Goal: Task Accomplishment & Management: Manage account settings

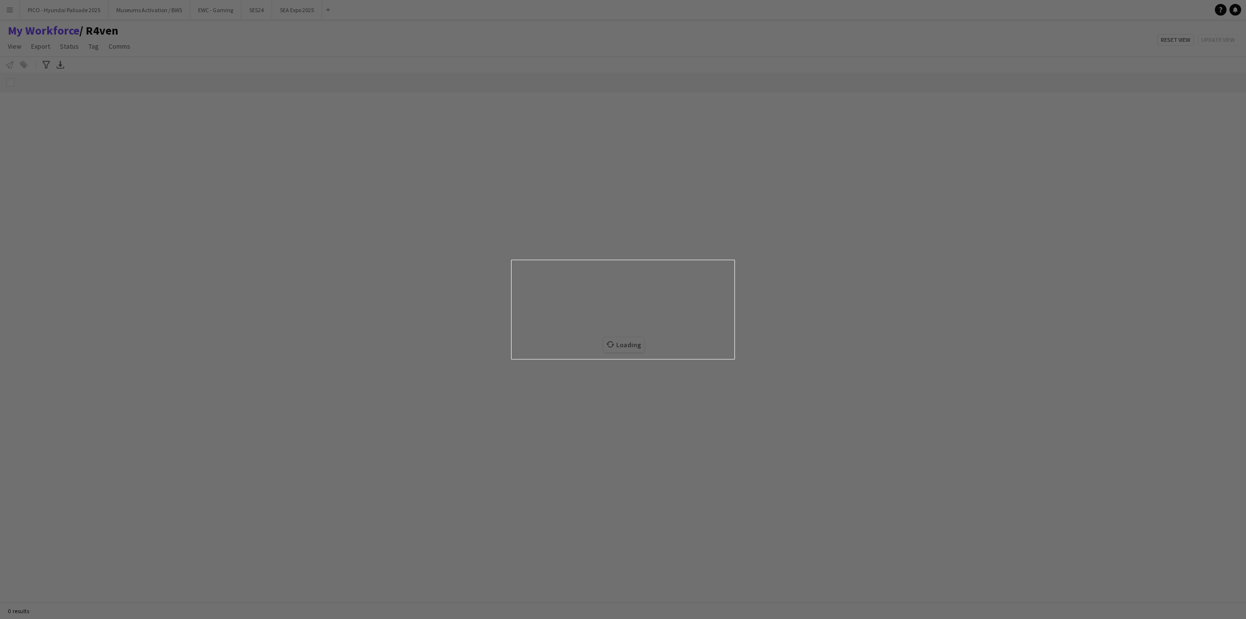
click at [15, 13] on div at bounding box center [629, 312] width 1259 height 625
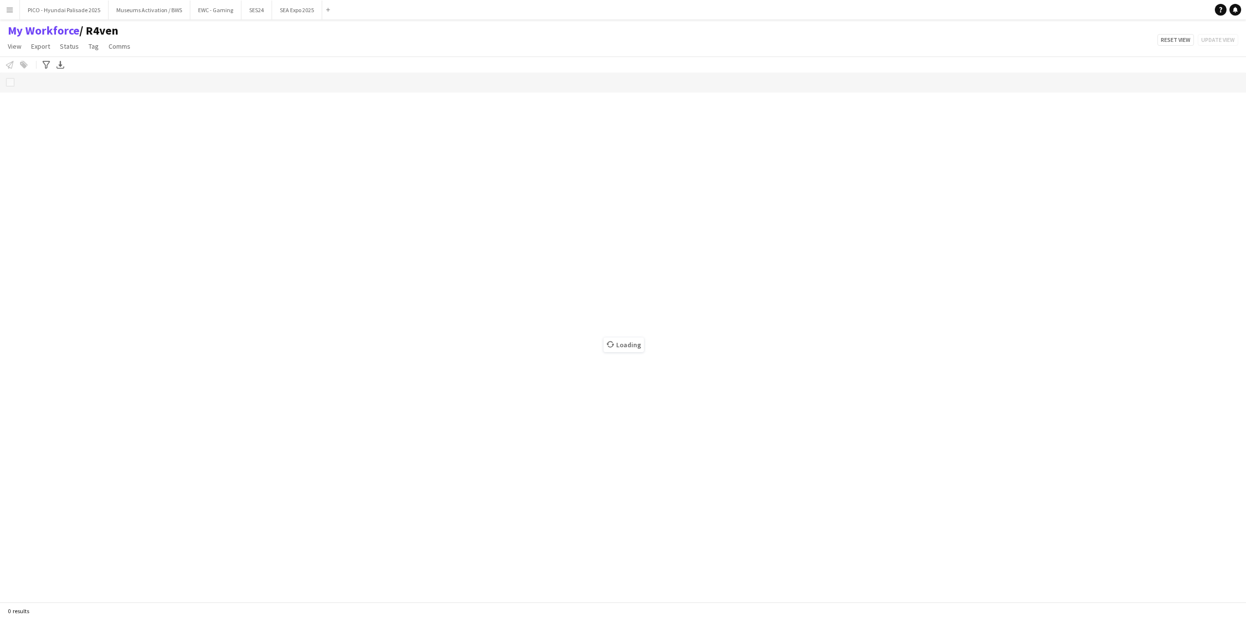
click at [5, 9] on button "Menu" at bounding box center [9, 9] width 19 height 19
click at [134, 51] on link "My Workforce" at bounding box center [146, 52] width 97 height 19
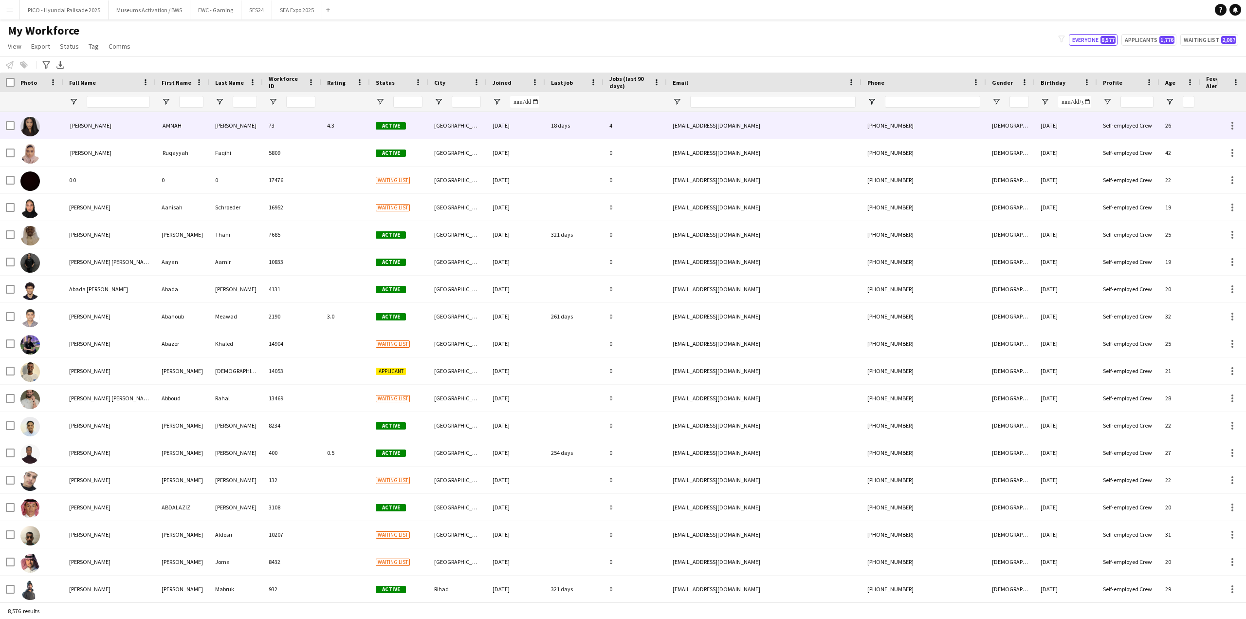
type input "**********"
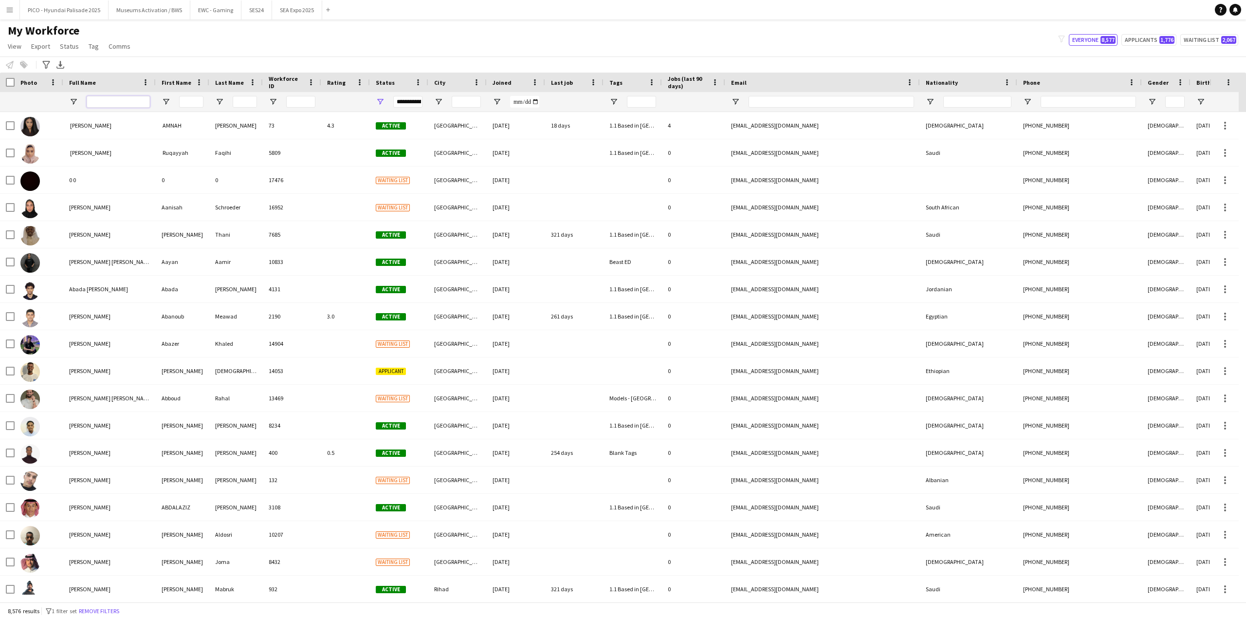
click at [101, 102] on input "Full Name Filter Input" at bounding box center [118, 102] width 63 height 12
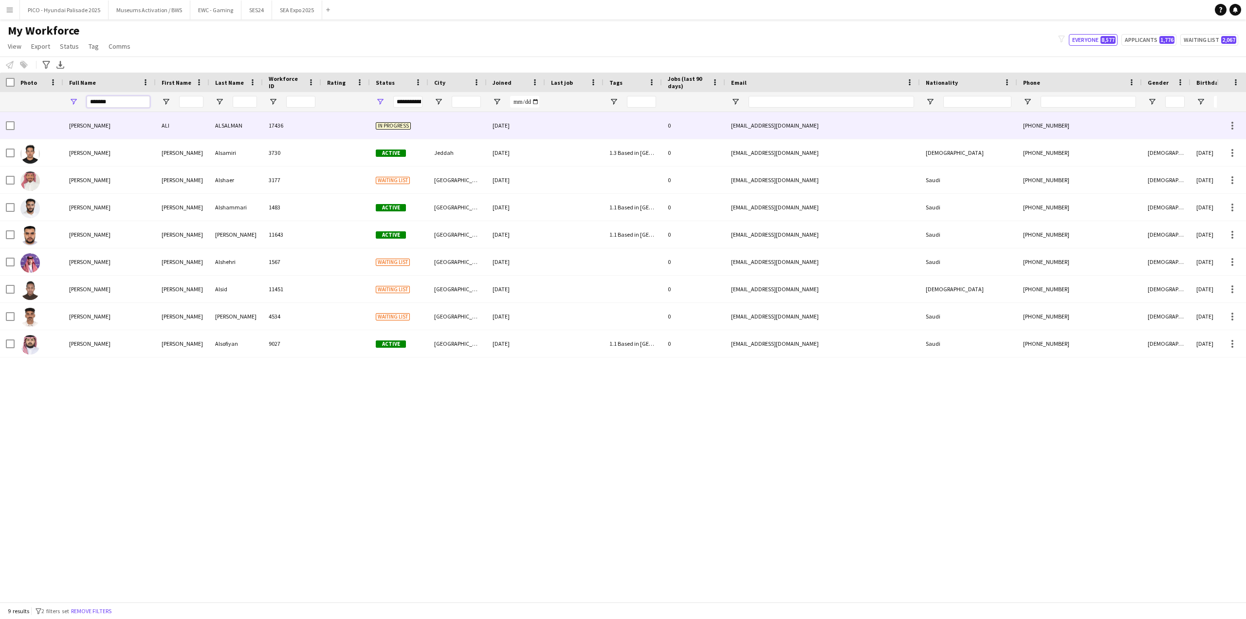
type input "*******"
click at [78, 127] on span "[PERSON_NAME]" at bounding box center [89, 125] width 41 height 7
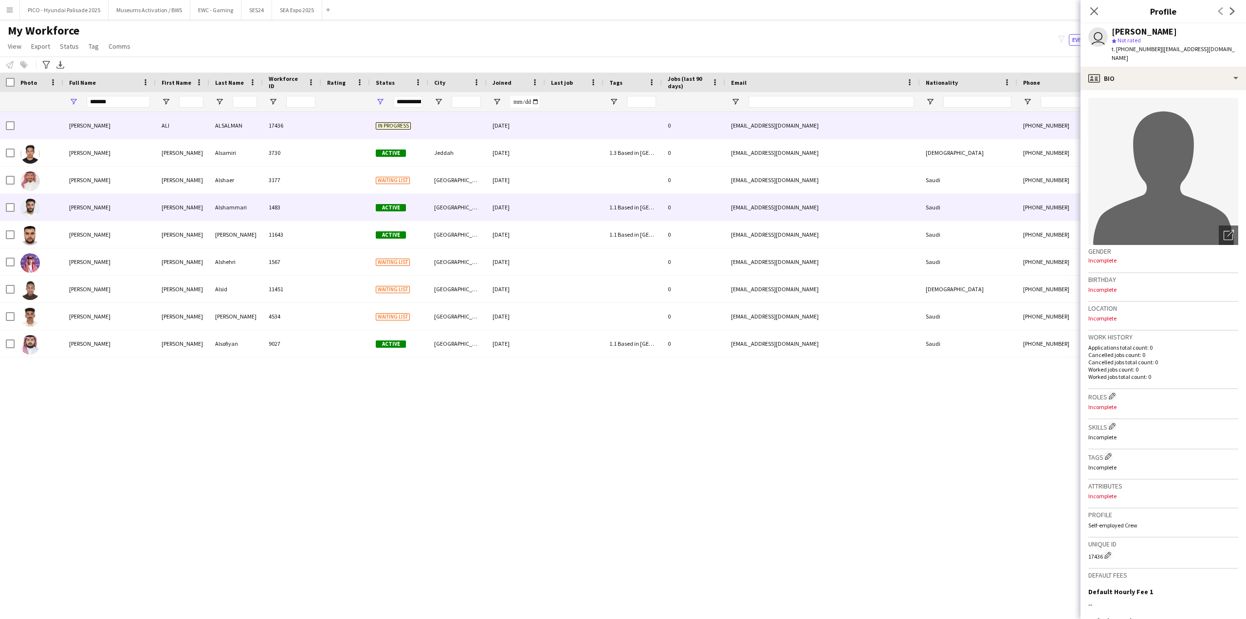
click at [102, 214] on div "[PERSON_NAME]" at bounding box center [109, 207] width 92 height 27
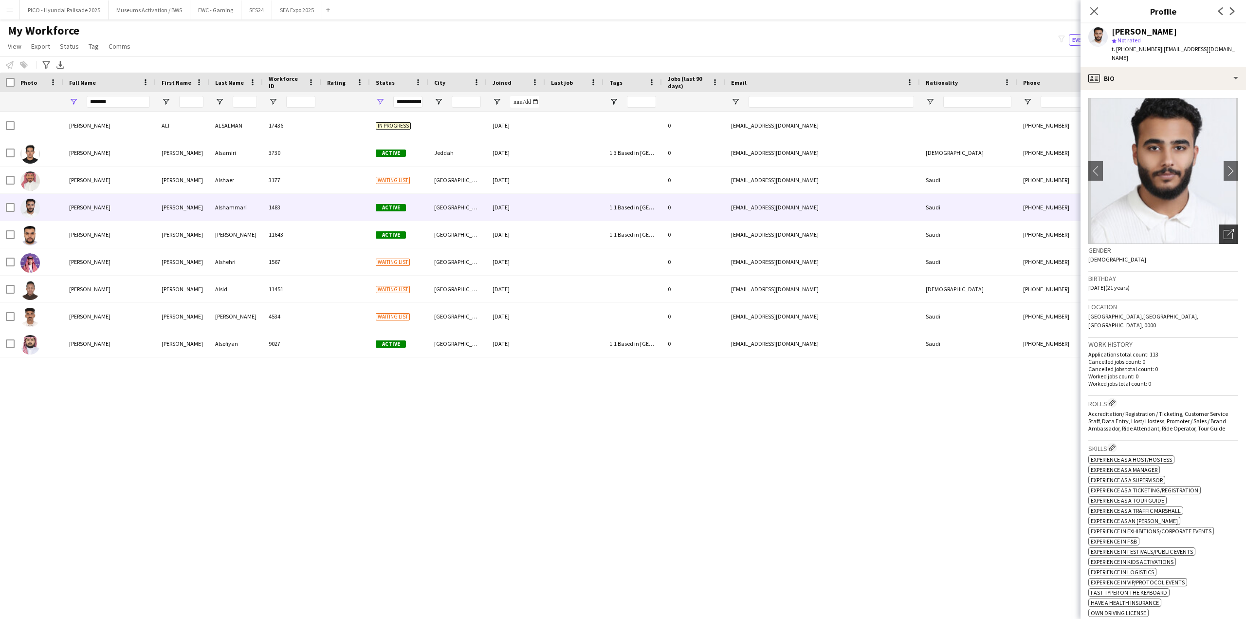
click at [1219, 224] on div "Open photos pop-in" at bounding box center [1228, 233] width 19 height 19
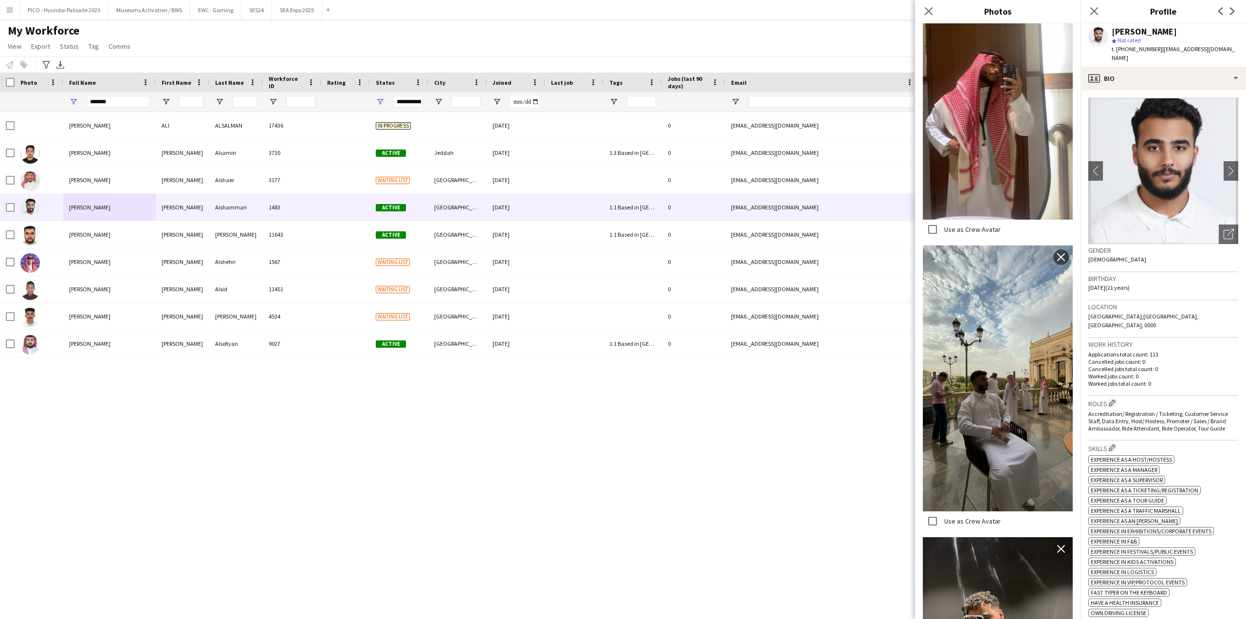
scroll to position [1486, 0]
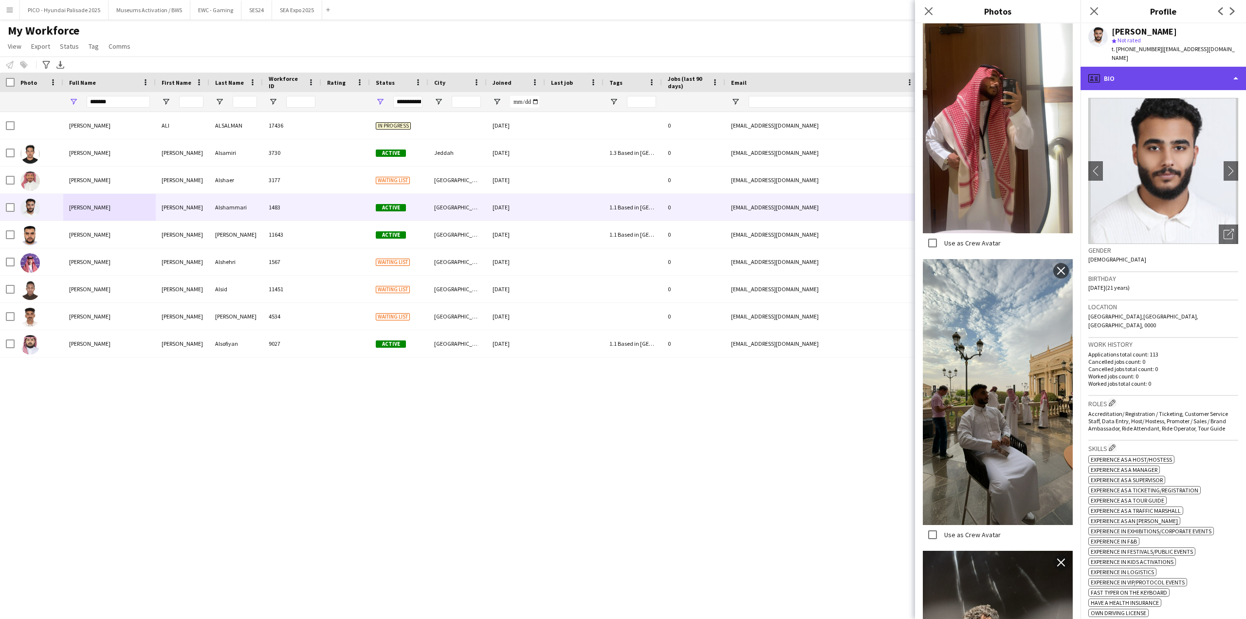
click at [1121, 67] on div "profile Bio" at bounding box center [1164, 78] width 166 height 23
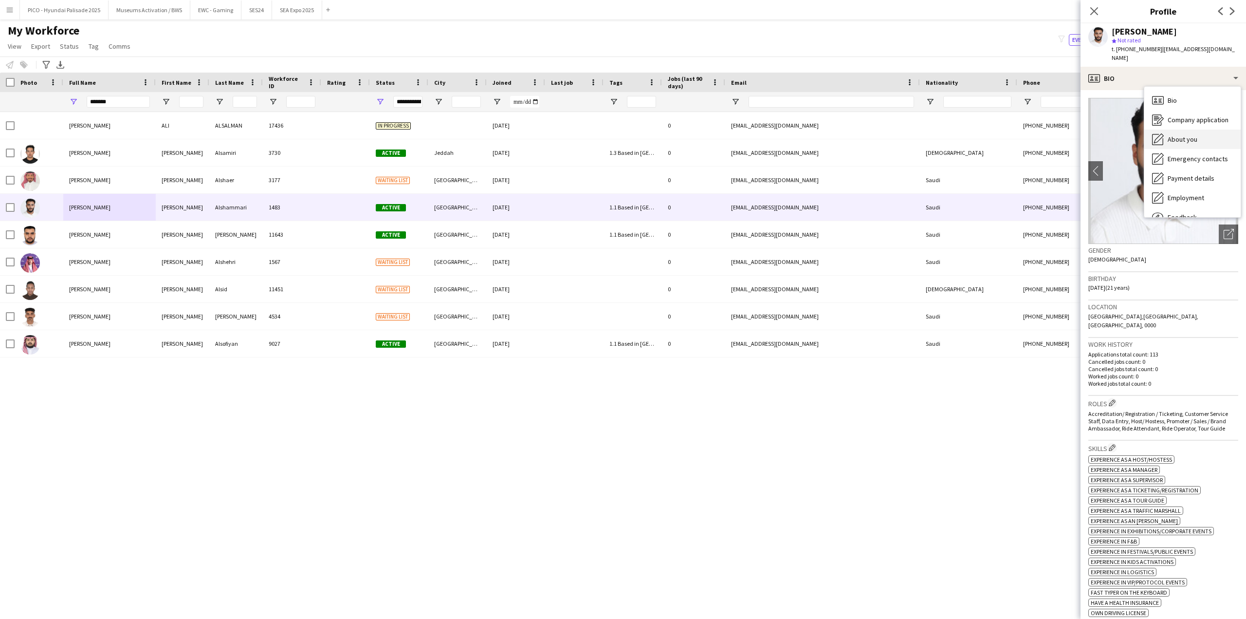
click at [1182, 135] on span "About you" at bounding box center [1183, 139] width 30 height 9
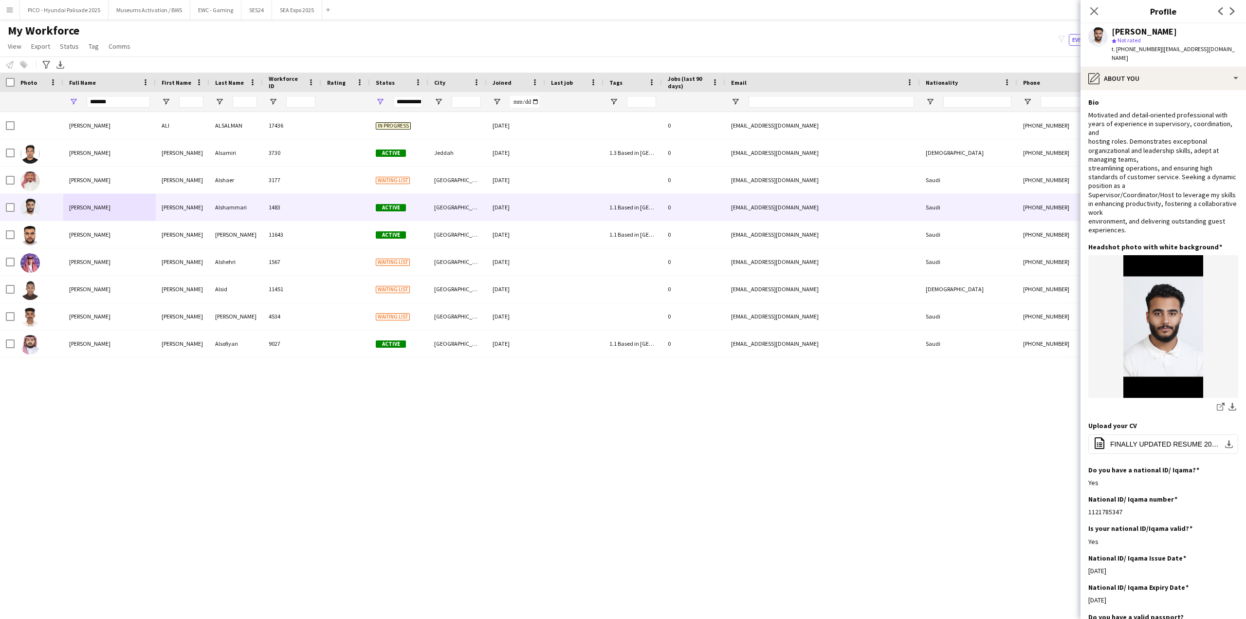
click at [1182, 131] on div "Motivated and detail-oriented professional with years of experience in supervis…" at bounding box center [1164, 173] width 150 height 124
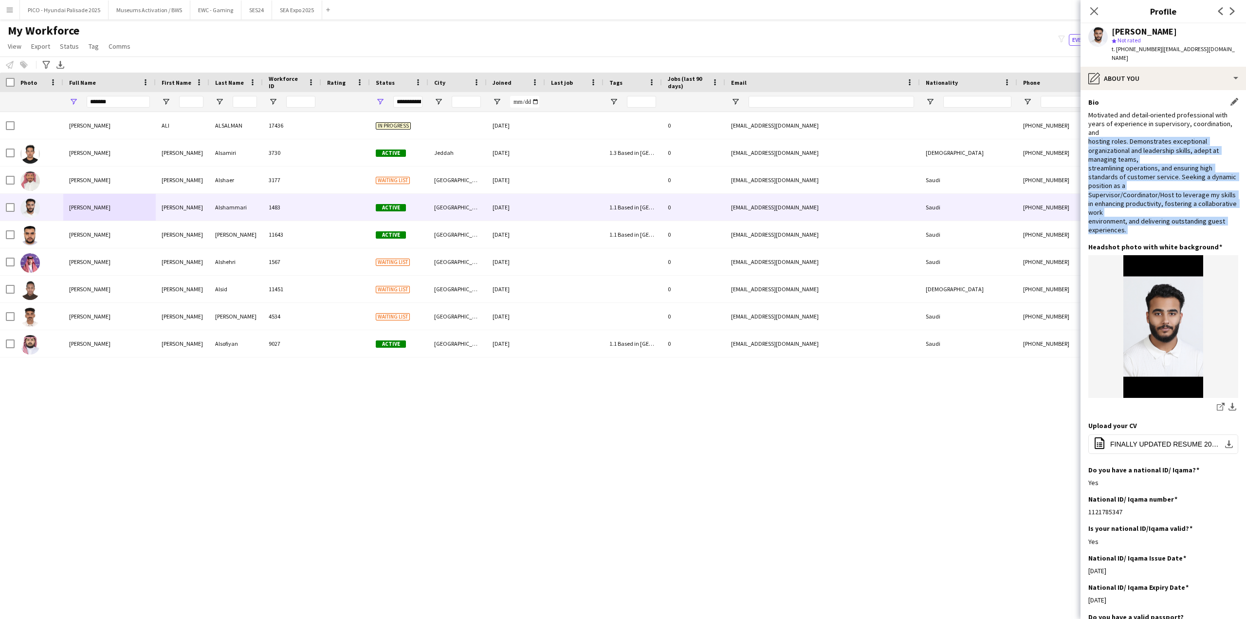
drag, startPoint x: 1182, startPoint y: 131, endPoint x: 1179, endPoint y: 219, distance: 87.2
click at [1179, 219] on div "Motivated and detail-oriented professional with years of experience in supervis…" at bounding box center [1164, 173] width 150 height 124
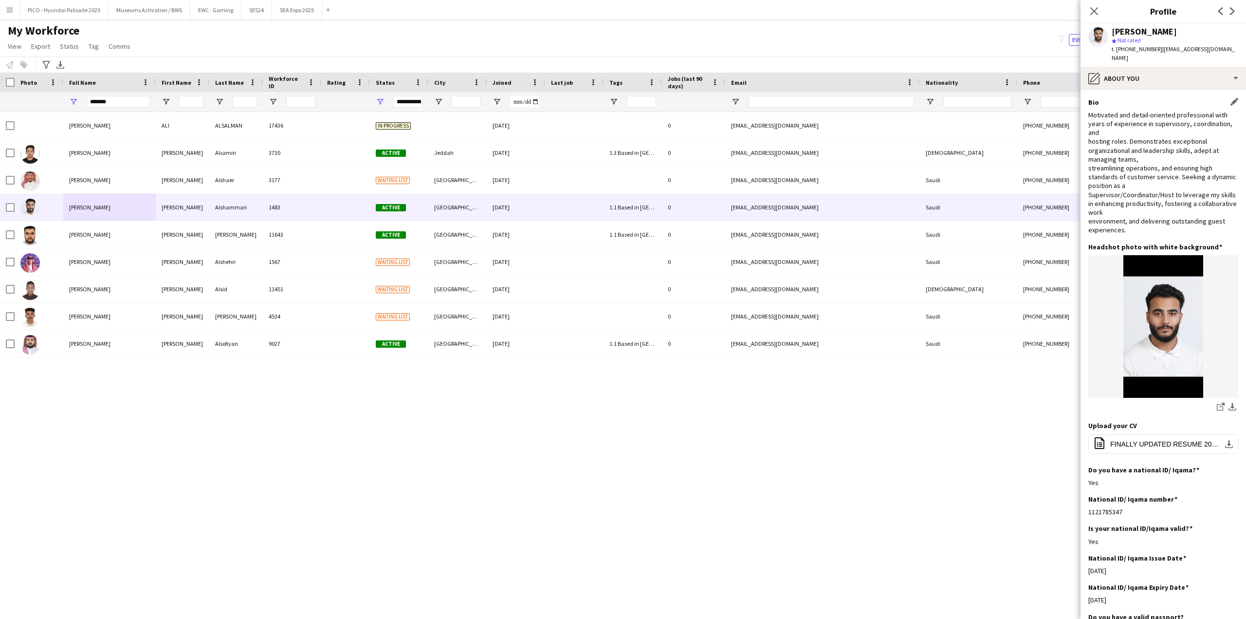
click at [1179, 219] on div "Motivated and detail-oriented professional with years of experience in supervis…" at bounding box center [1164, 173] width 150 height 124
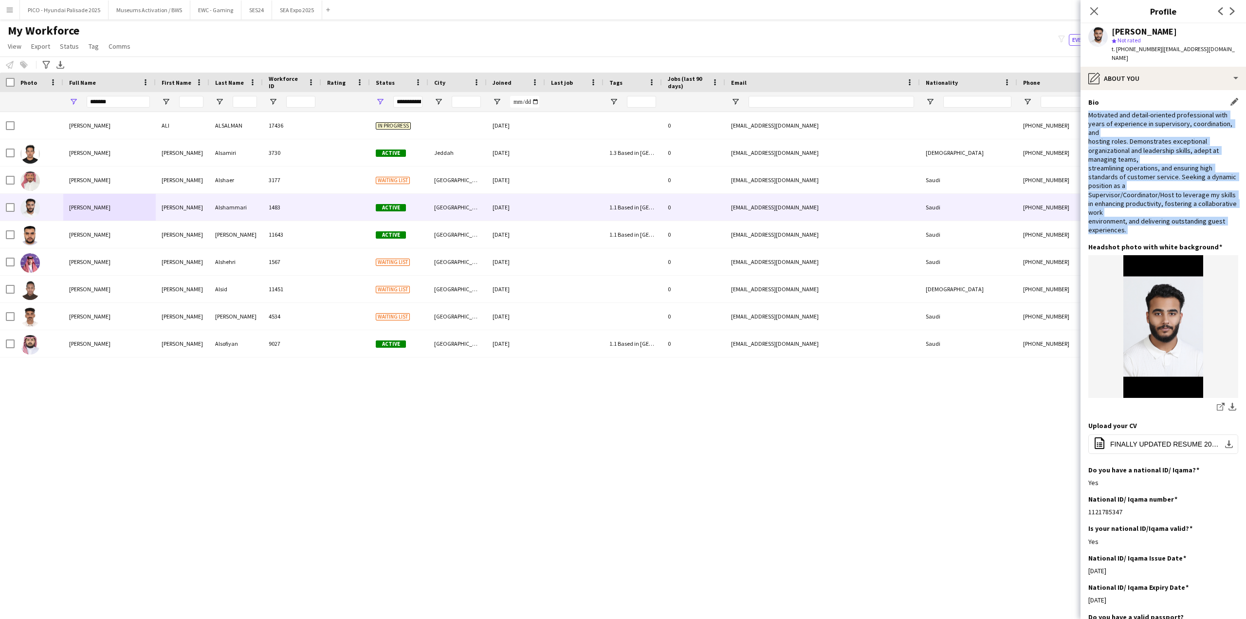
drag, startPoint x: 1179, startPoint y: 219, endPoint x: 1168, endPoint y: 115, distance: 104.3
click at [1168, 115] on div "Motivated and detail-oriented professional with years of experience in supervis…" at bounding box center [1164, 173] width 150 height 124
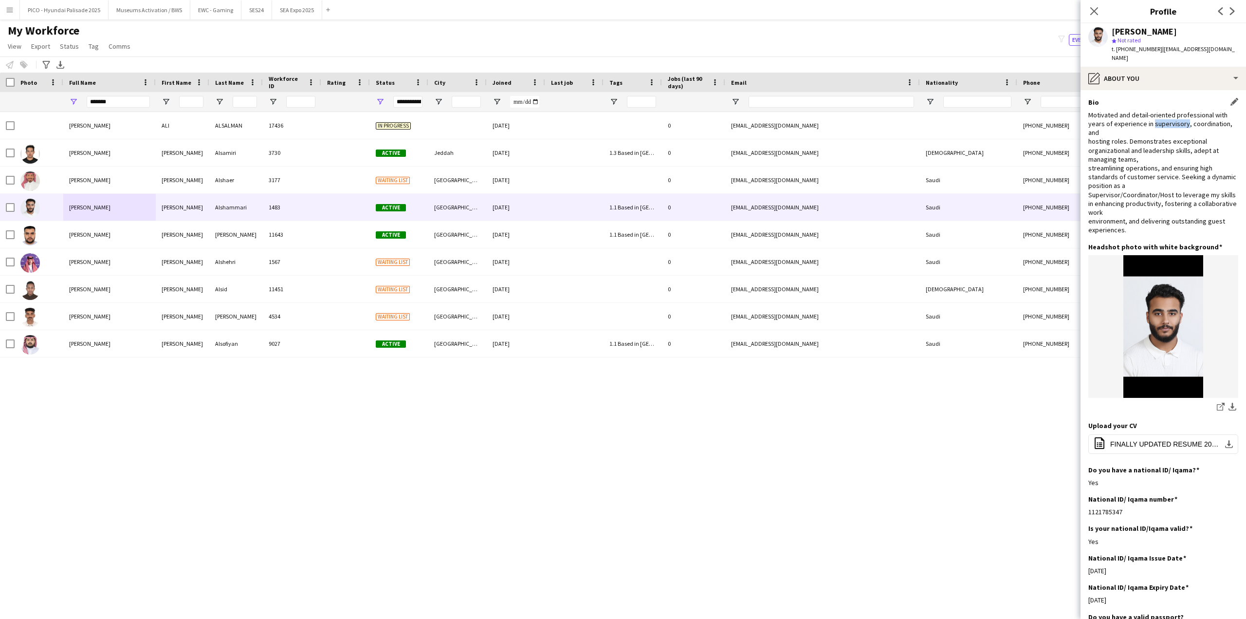
click at [1168, 115] on div "Motivated and detail-oriented professional with years of experience in supervis…" at bounding box center [1164, 173] width 150 height 124
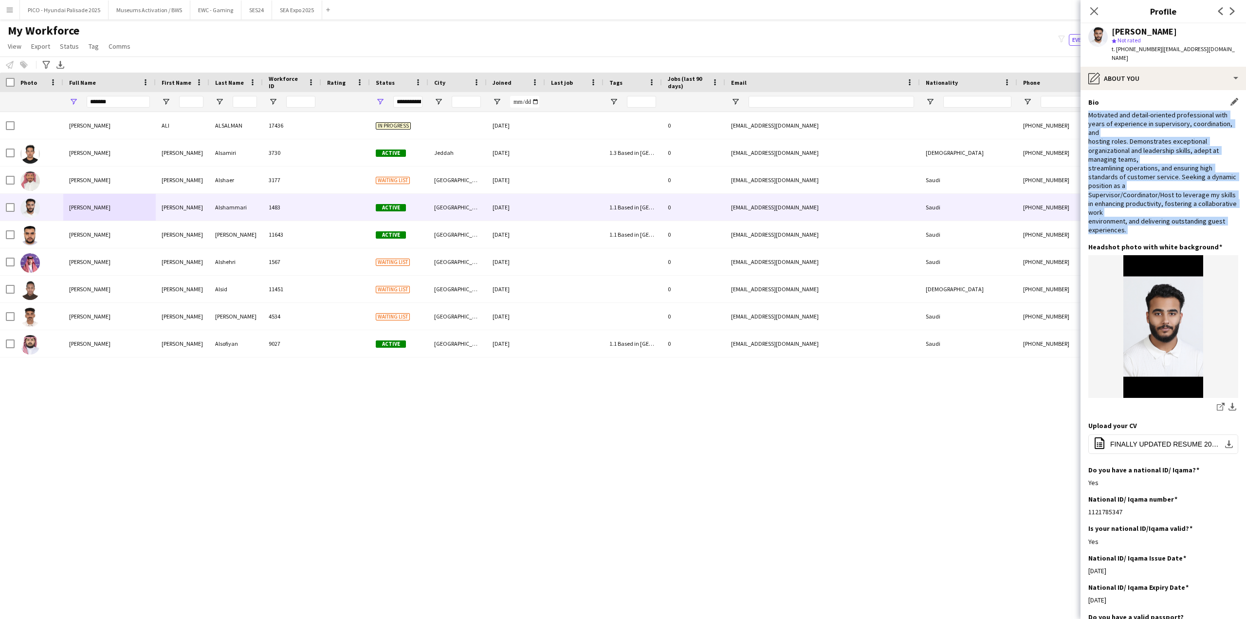
drag, startPoint x: 1168, startPoint y: 115, endPoint x: 1162, endPoint y: 212, distance: 97.1
click at [1162, 212] on div "Motivated and detail-oriented professional with years of experience in supervis…" at bounding box center [1164, 173] width 150 height 124
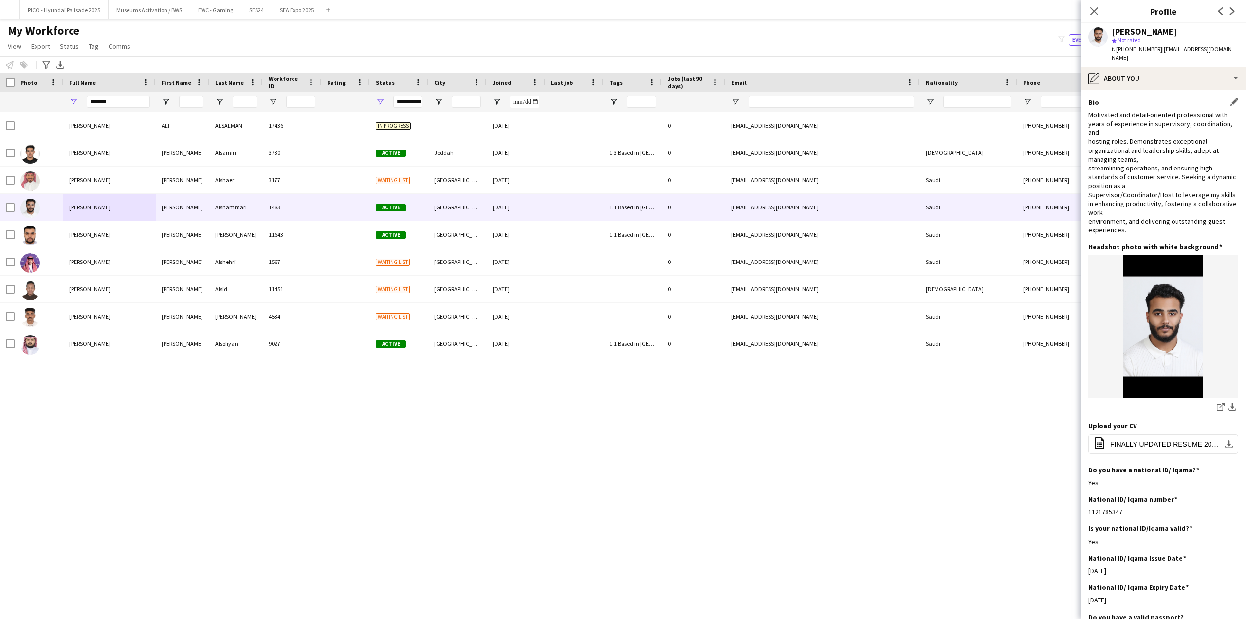
scroll to position [243, 0]
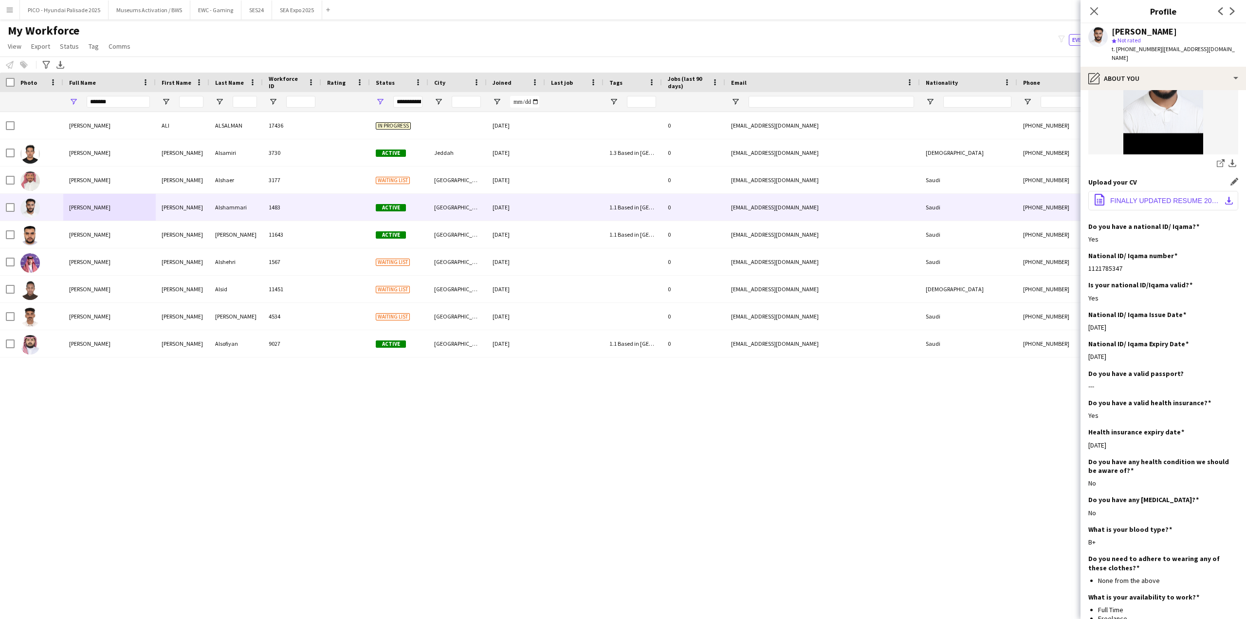
click at [1143, 191] on button "office-file-sheet FINALLY UPDATED RESUME 2025 ALI.pdf download-bottom" at bounding box center [1164, 200] width 150 height 19
click at [1132, 158] on div "share-external-link-1 download-bottom" at bounding box center [1164, 164] width 150 height 12
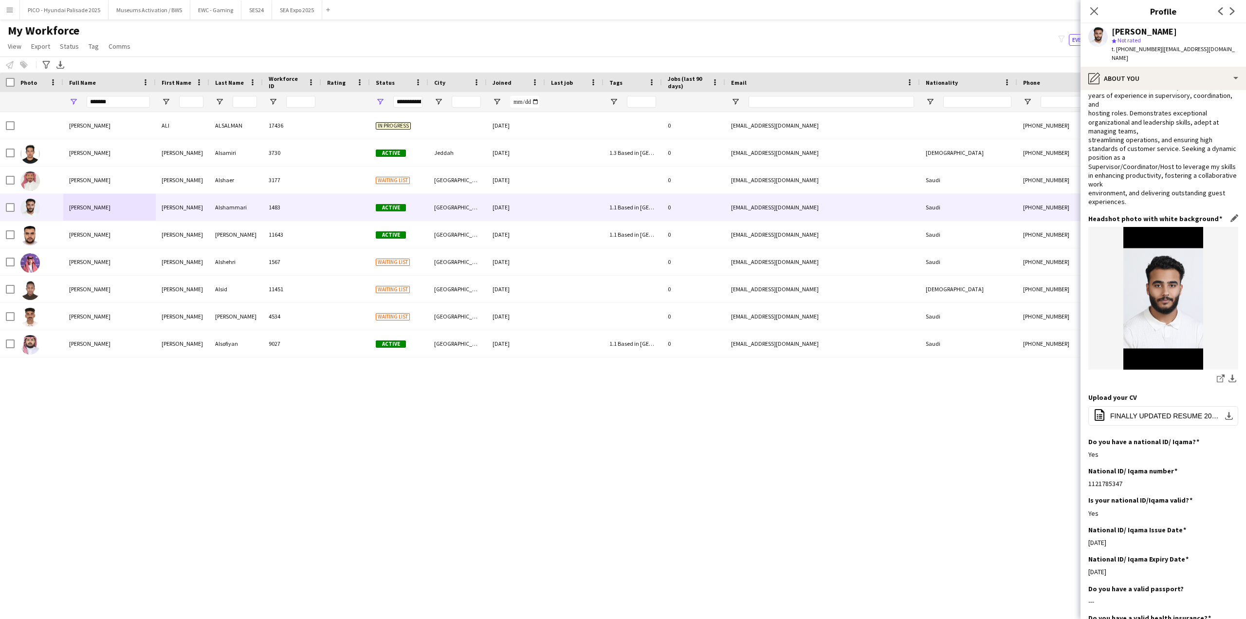
scroll to position [0, 0]
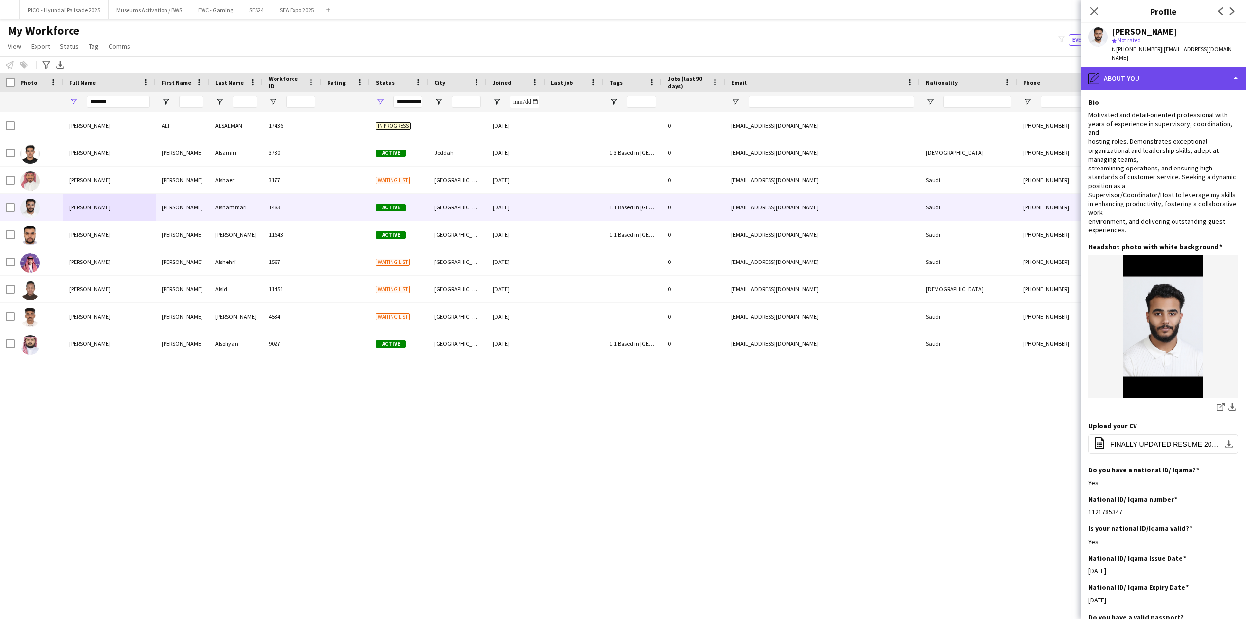
click at [1126, 76] on div "pencil4 About you" at bounding box center [1164, 78] width 166 height 23
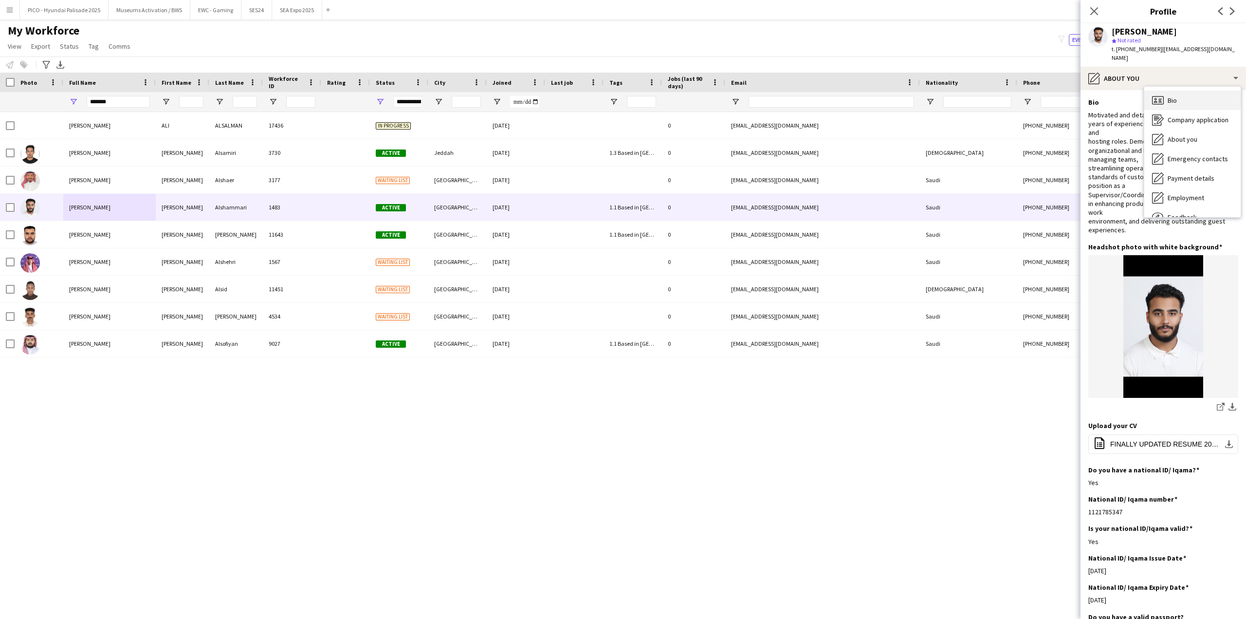
click at [1168, 96] on span "Bio" at bounding box center [1172, 100] width 9 height 9
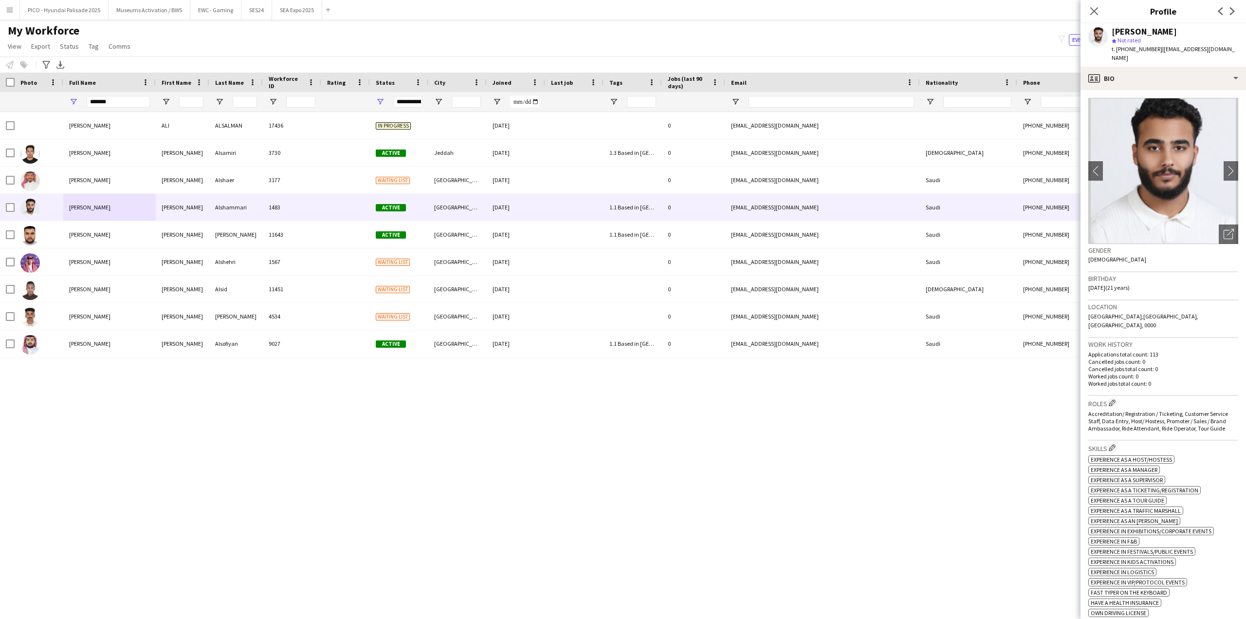
click at [458, 33] on div "My Workforce View Views Default view R4ven New view Update view Delete view Edi…" at bounding box center [623, 39] width 1246 height 33
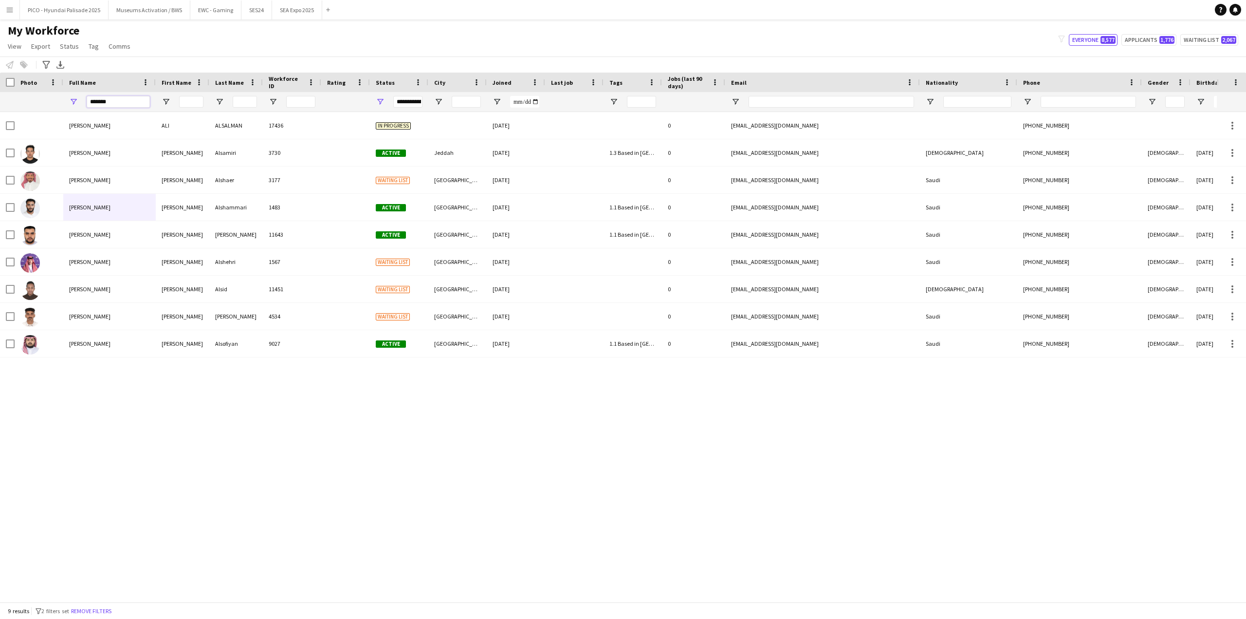
click at [92, 102] on input "*******" at bounding box center [118, 102] width 63 height 12
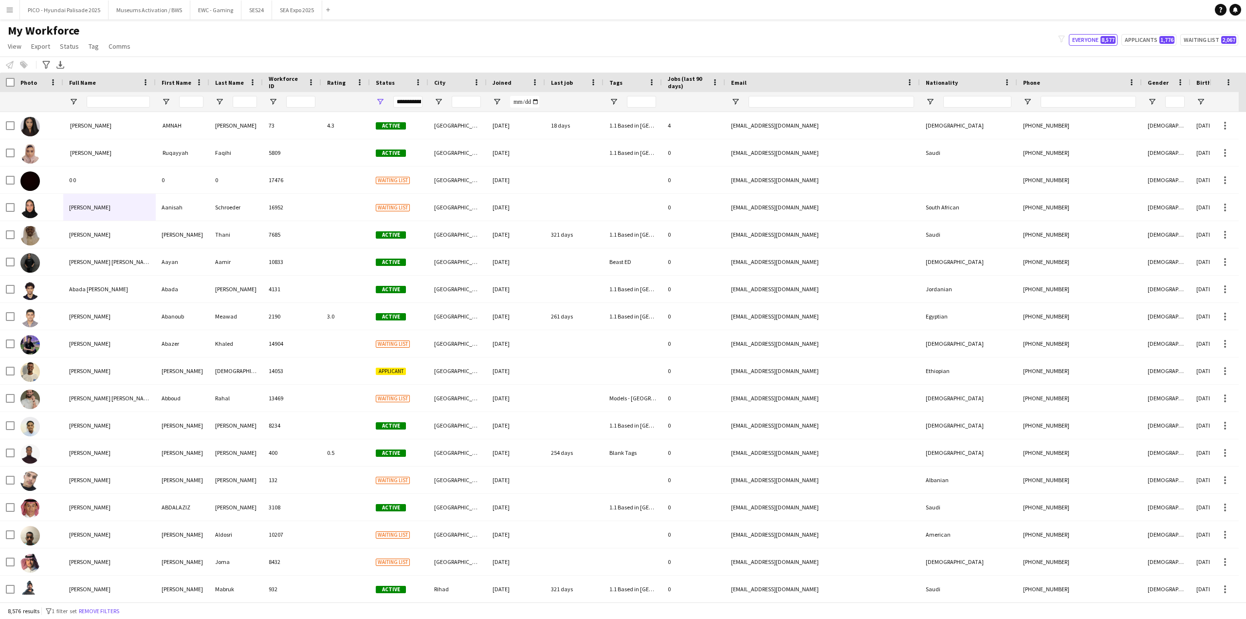
click at [550, 45] on div "My Workforce View Views Default view R4ven New view Update view Delete view Edi…" at bounding box center [623, 39] width 1246 height 33
click at [316, 4] on app-icon "Close" at bounding box center [318, 4] width 4 height 4
click at [266, 5] on app-icon "Close" at bounding box center [268, 4] width 4 height 4
click at [130, 34] on h1 "My Workforce" at bounding box center [70, 30] width 140 height 15
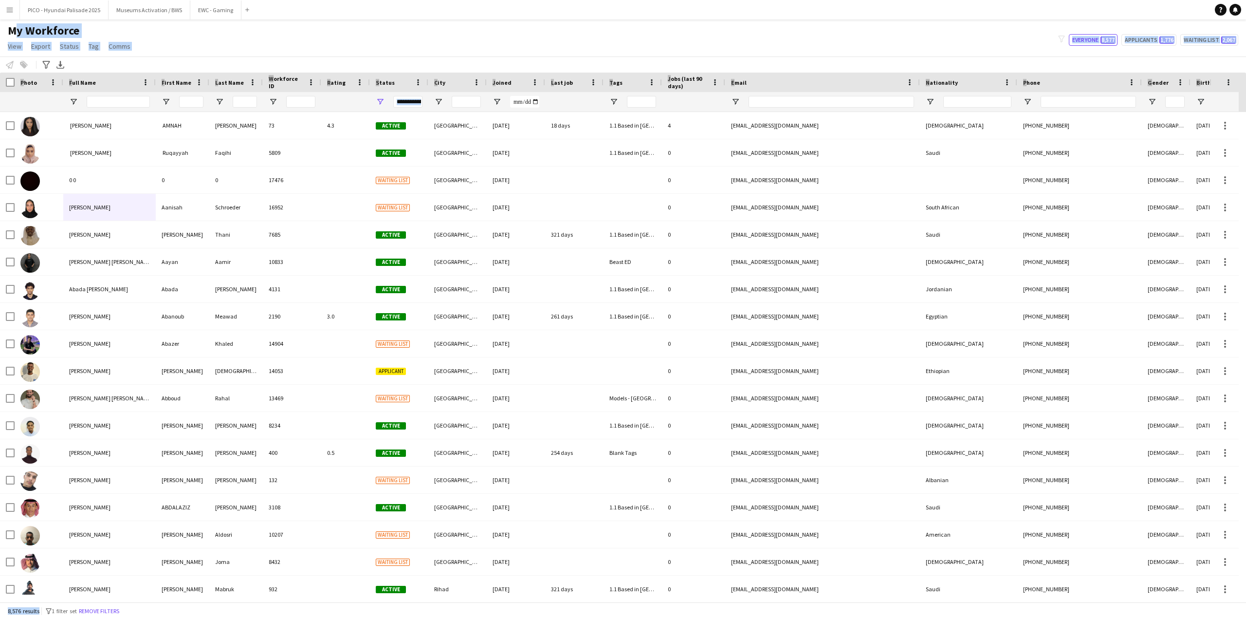
drag, startPoint x: 130, startPoint y: 34, endPoint x: 258, endPoint y: 52, distance: 128.4
click at [187, 70] on app-workforce-header "My Workforce View Views Default view R4ven New view Update view Delete view Edi…" at bounding box center [623, 47] width 1246 height 49
click at [265, 50] on div "My Workforce View Views Default view R4ven New view Update view Delete view Edi…" at bounding box center [623, 39] width 1246 height 33
